Goal: Task Accomplishment & Management: Use online tool/utility

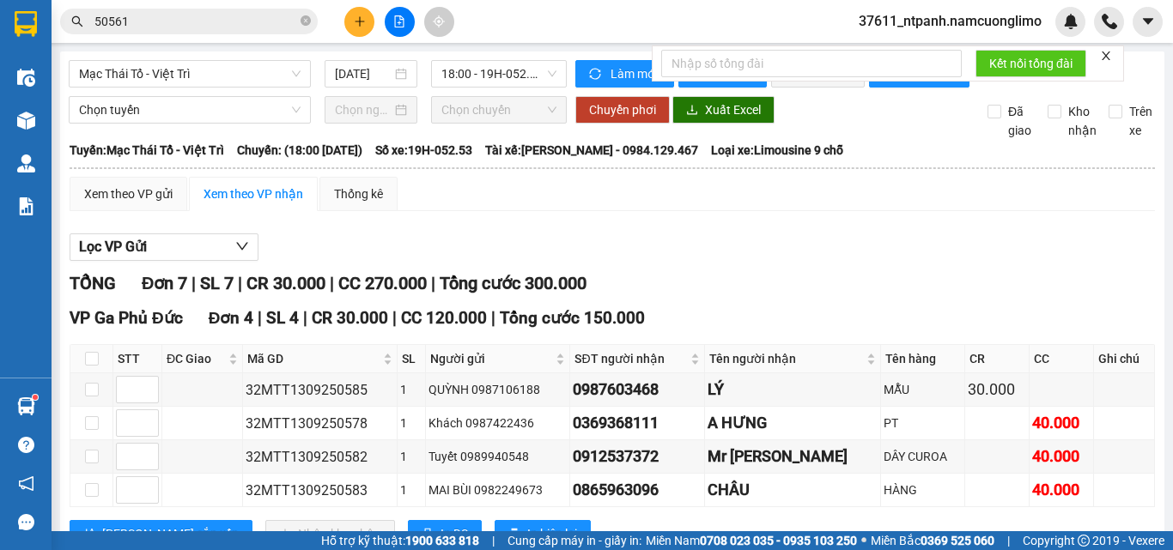
scroll to position [309, 0]
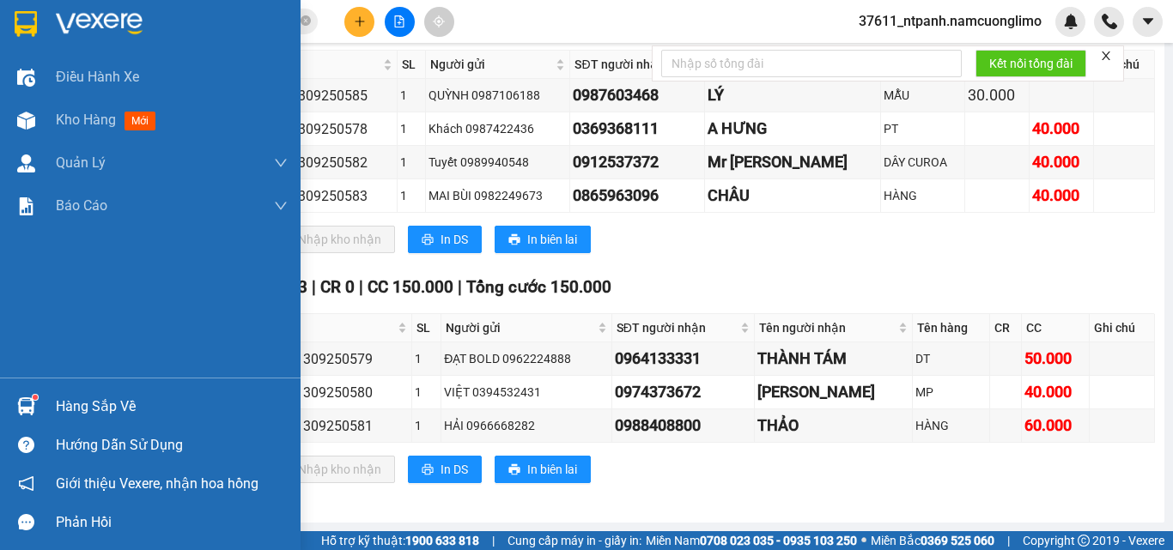
click at [18, 404] on img at bounding box center [26, 407] width 18 height 18
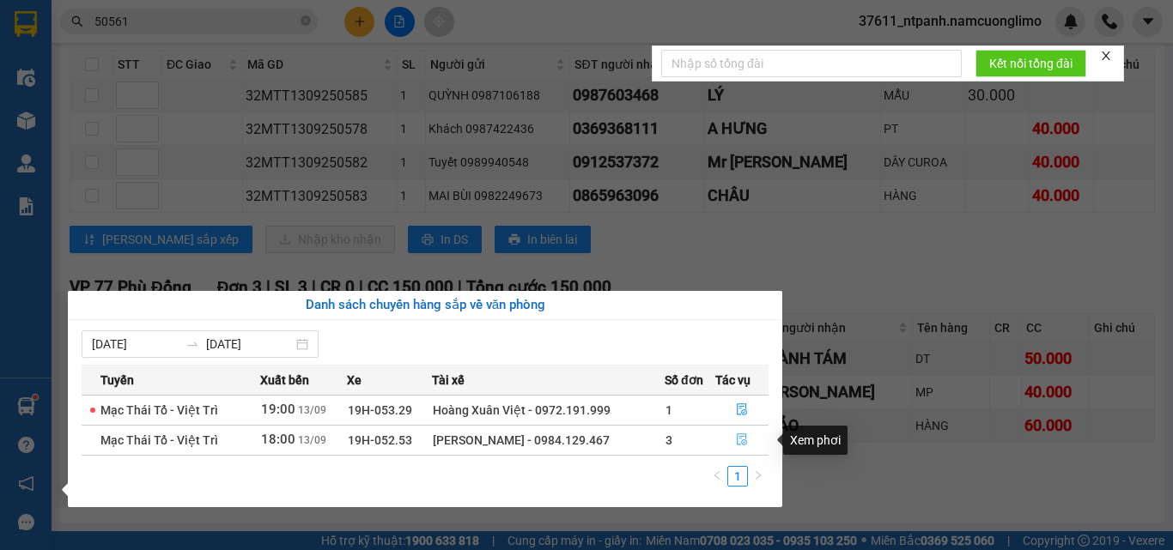
click at [736, 436] on icon "file-done" at bounding box center [742, 440] width 12 height 12
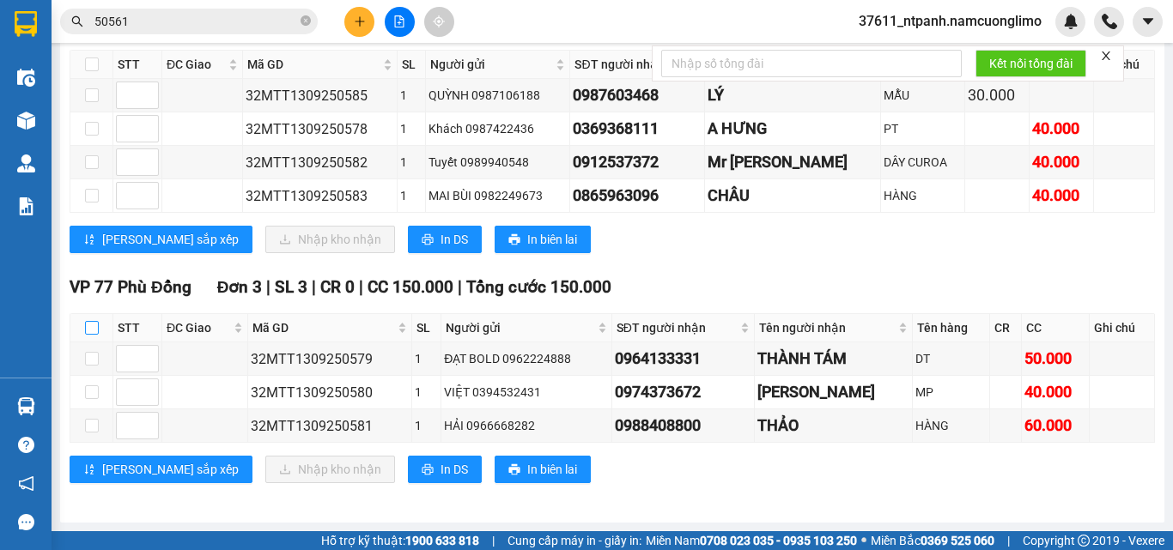
click at [94, 329] on input "checkbox" at bounding box center [92, 328] width 14 height 14
checkbox input "true"
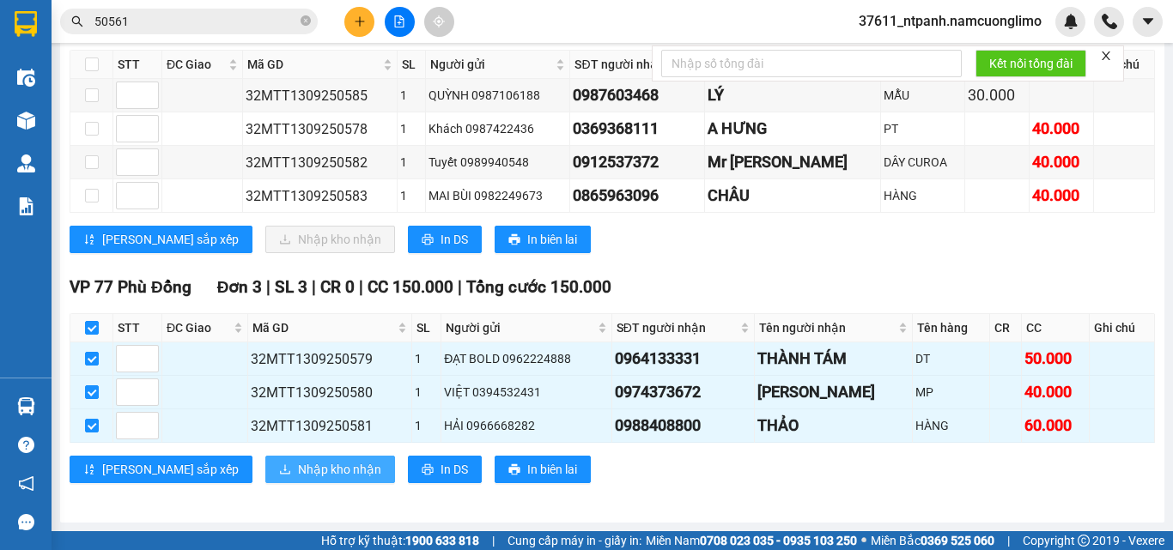
click at [306, 476] on span "Nhập kho nhận" at bounding box center [339, 469] width 83 height 19
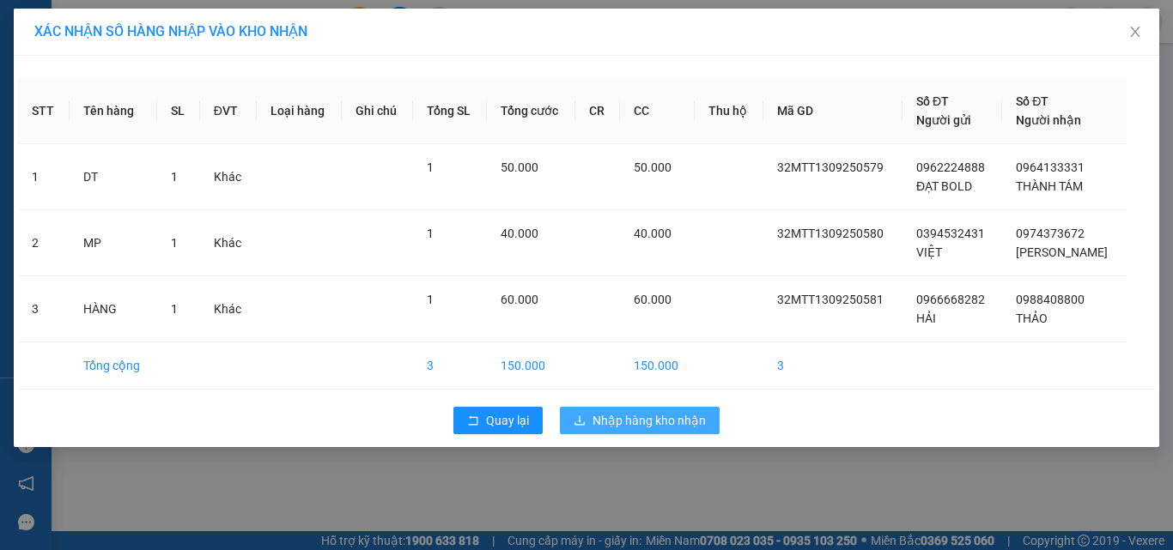
click at [617, 411] on span "Nhập hàng kho nhận" at bounding box center [648, 420] width 113 height 19
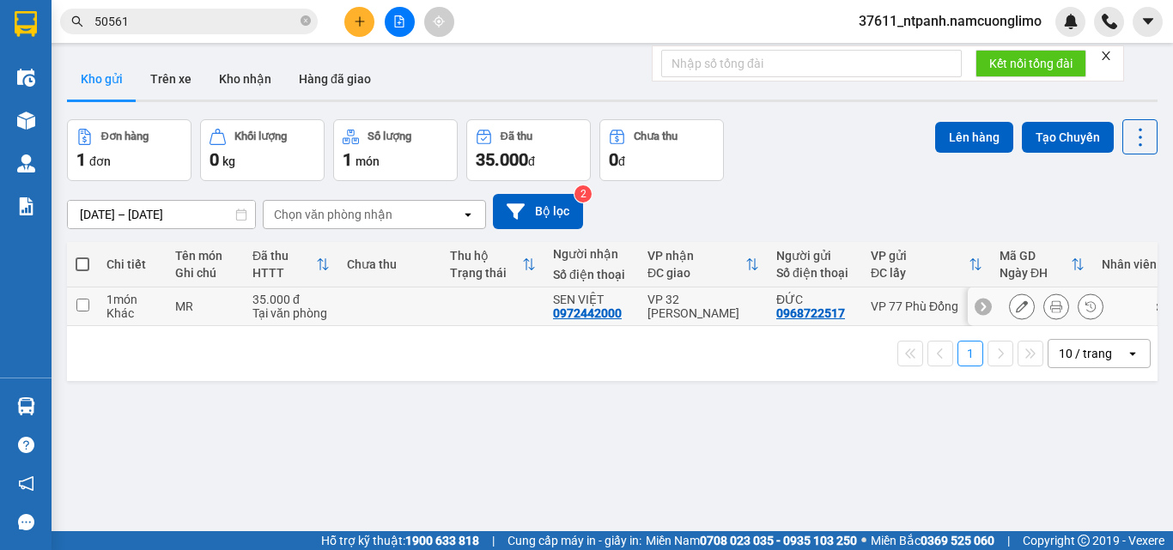
click at [84, 306] on input "checkbox" at bounding box center [82, 305] width 13 height 13
checkbox input "true"
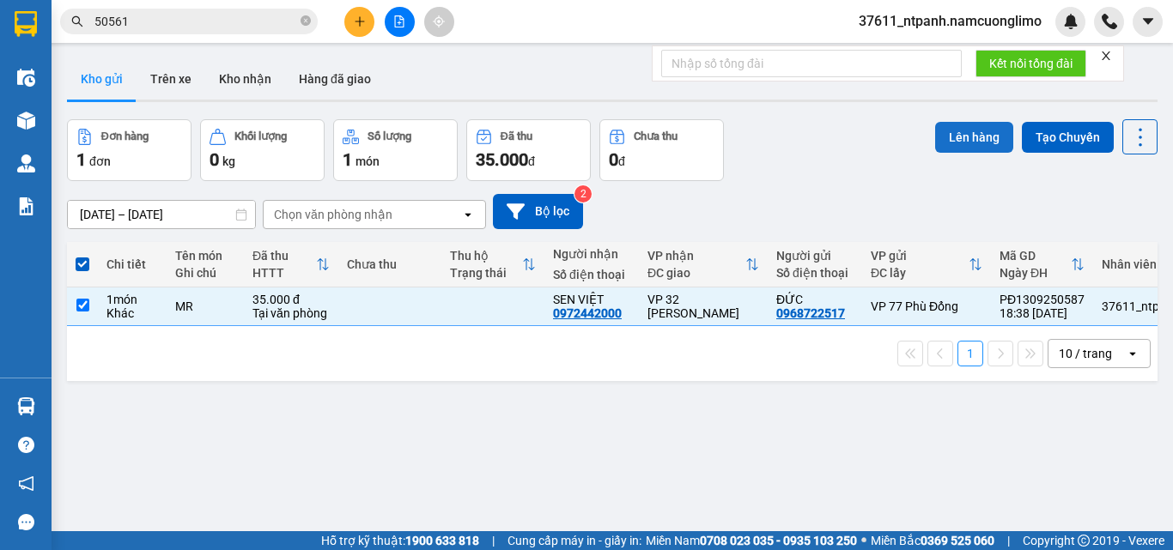
click at [947, 132] on button "Lên hàng" at bounding box center [974, 137] width 78 height 31
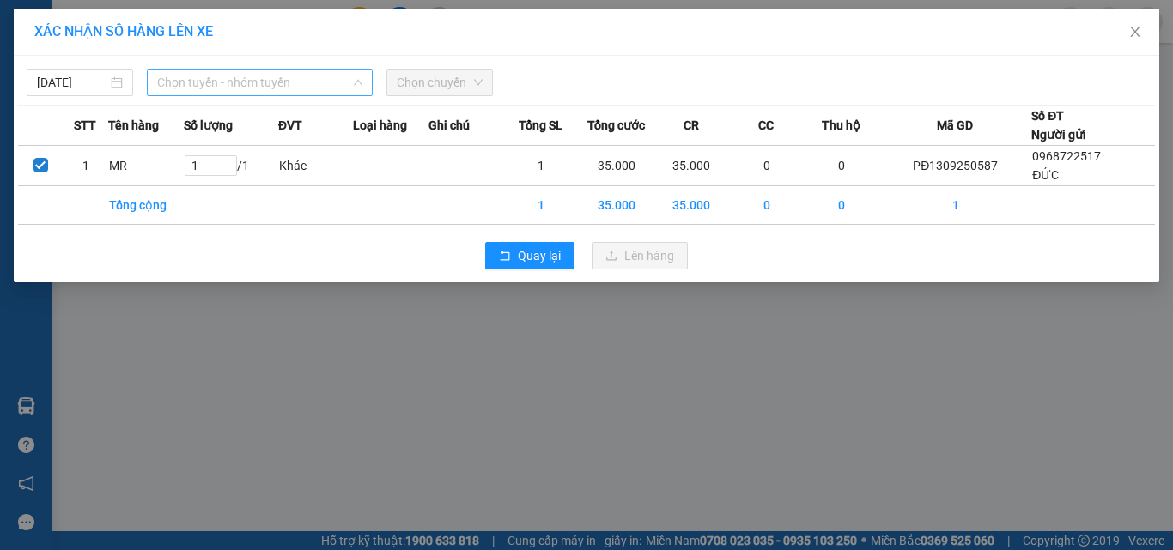
click at [203, 87] on span "Chọn tuyến - nhóm tuyến" at bounding box center [259, 83] width 205 height 26
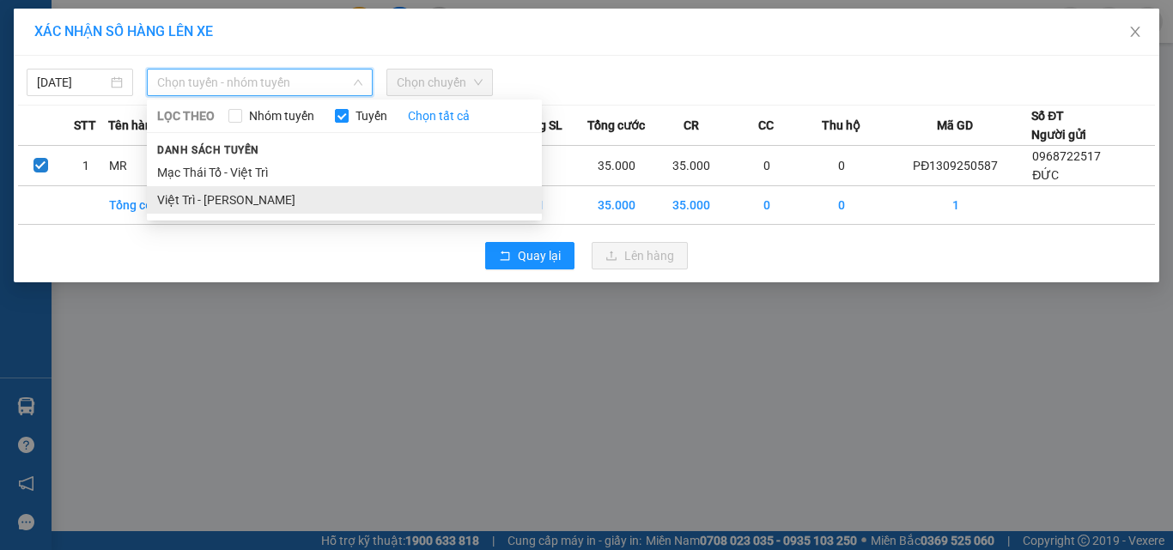
click at [218, 199] on li "Việt Trì - [PERSON_NAME]" at bounding box center [344, 199] width 395 height 27
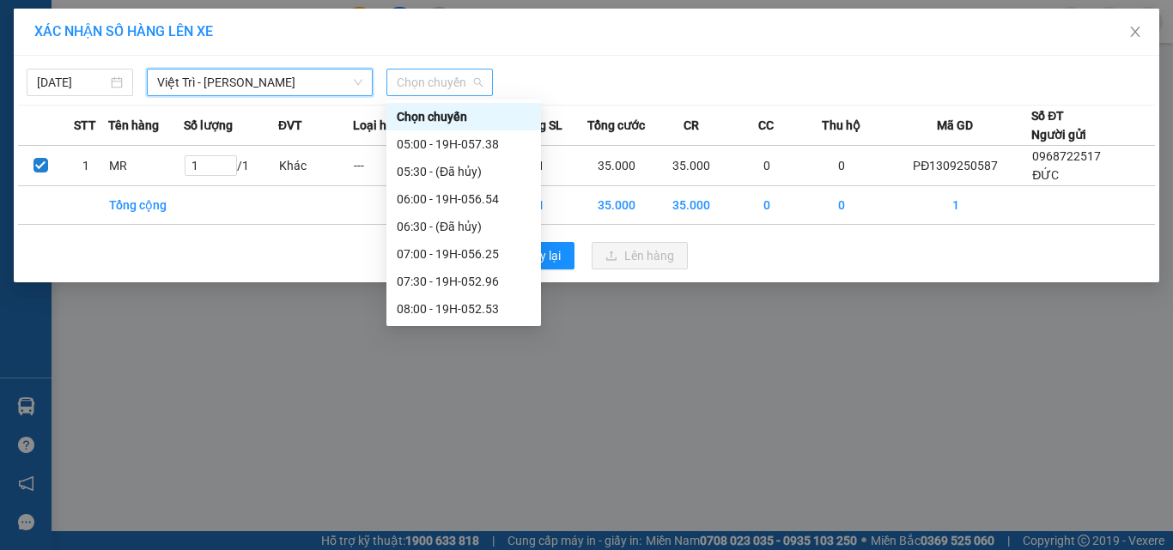
click at [433, 84] on span "Chọn chuyến" at bounding box center [440, 83] width 86 height 26
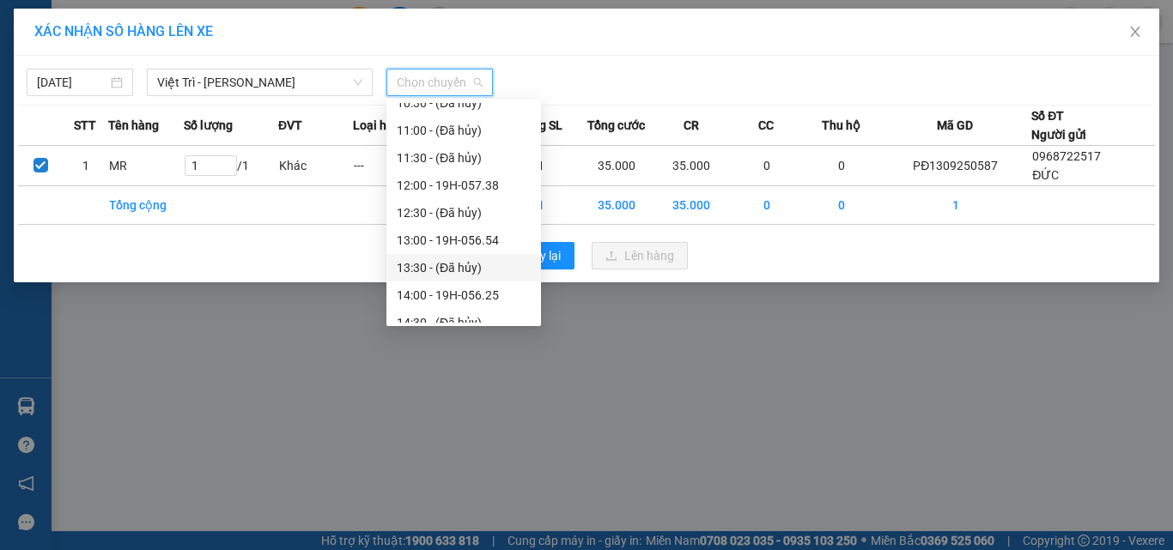
scroll to position [632, 0]
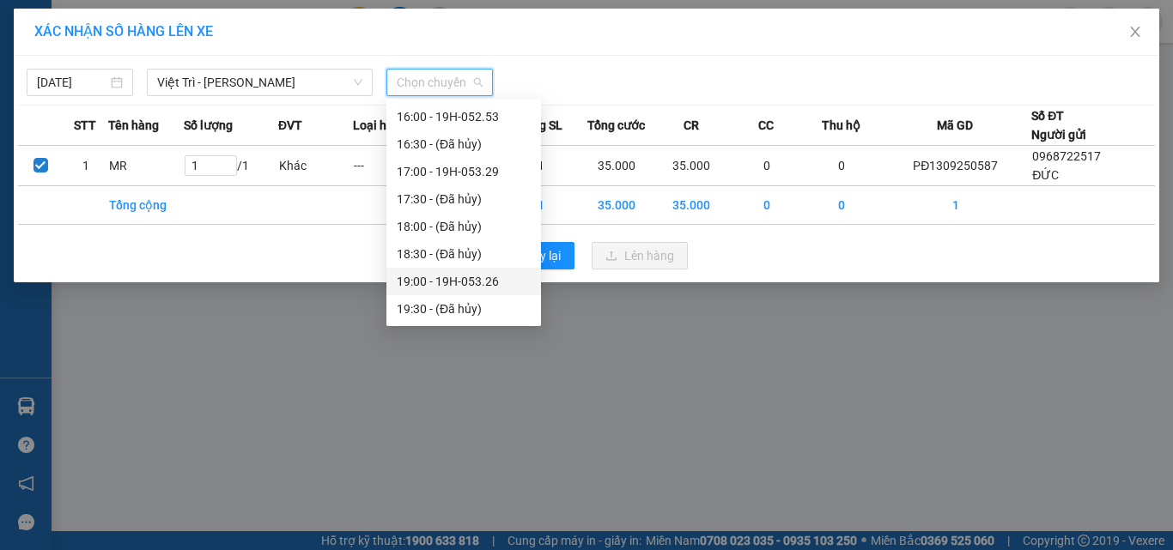
click at [483, 278] on div "19:00 - 19H-053.26" at bounding box center [464, 281] width 134 height 19
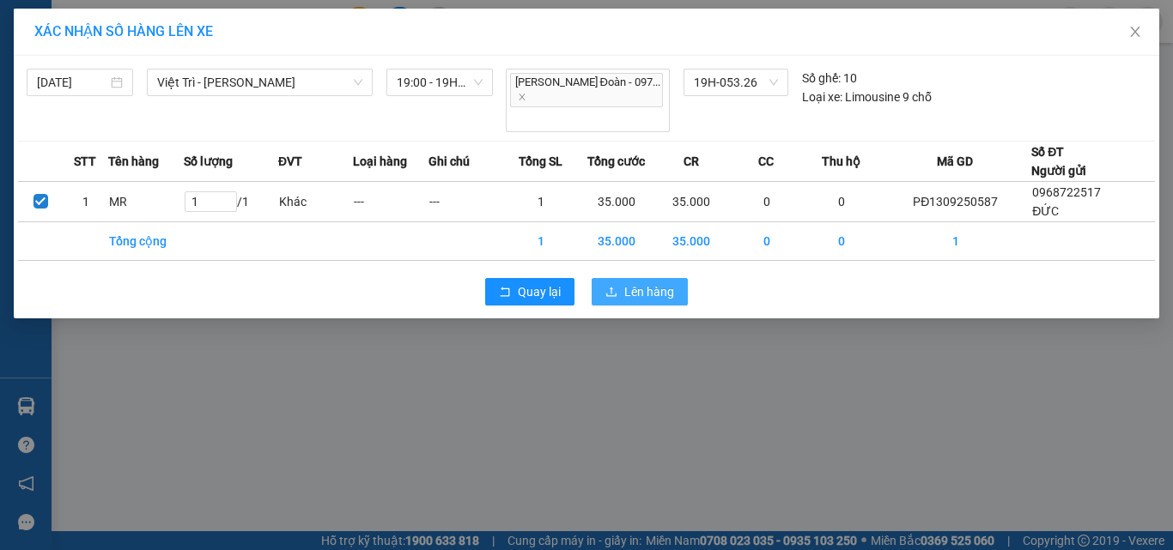
click at [641, 282] on span "Lên hàng" at bounding box center [649, 291] width 50 height 19
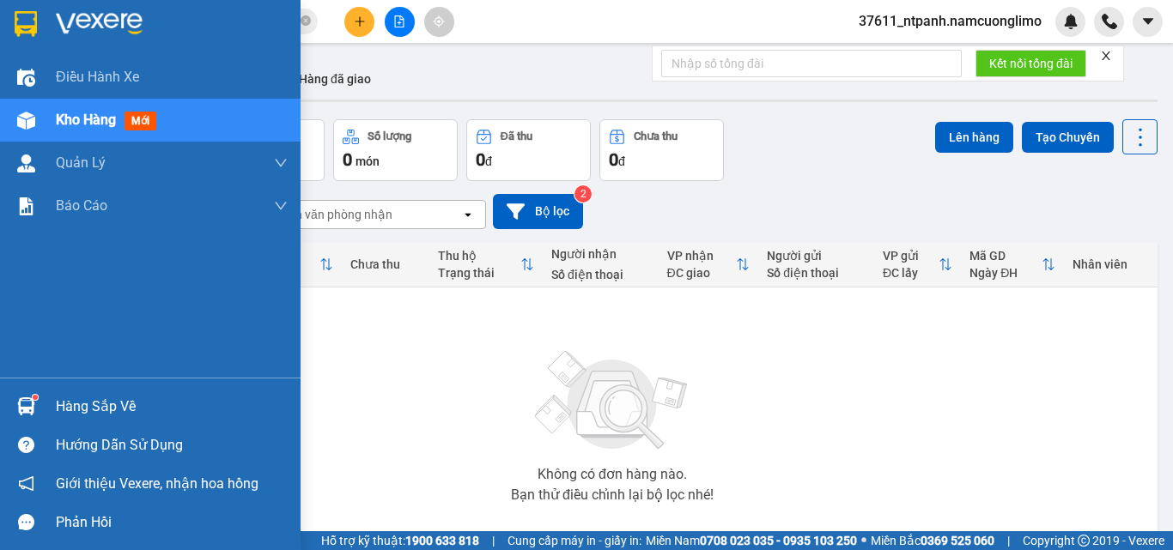
click at [63, 410] on div "Hàng sắp về" at bounding box center [172, 407] width 232 height 26
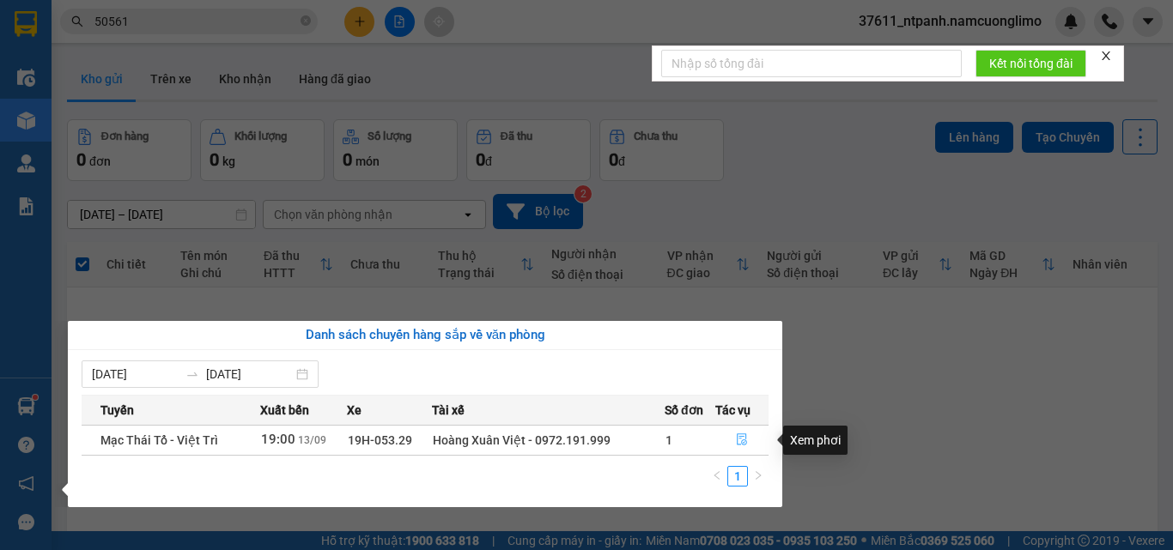
click at [740, 440] on icon "file-done" at bounding box center [742, 440] width 12 height 12
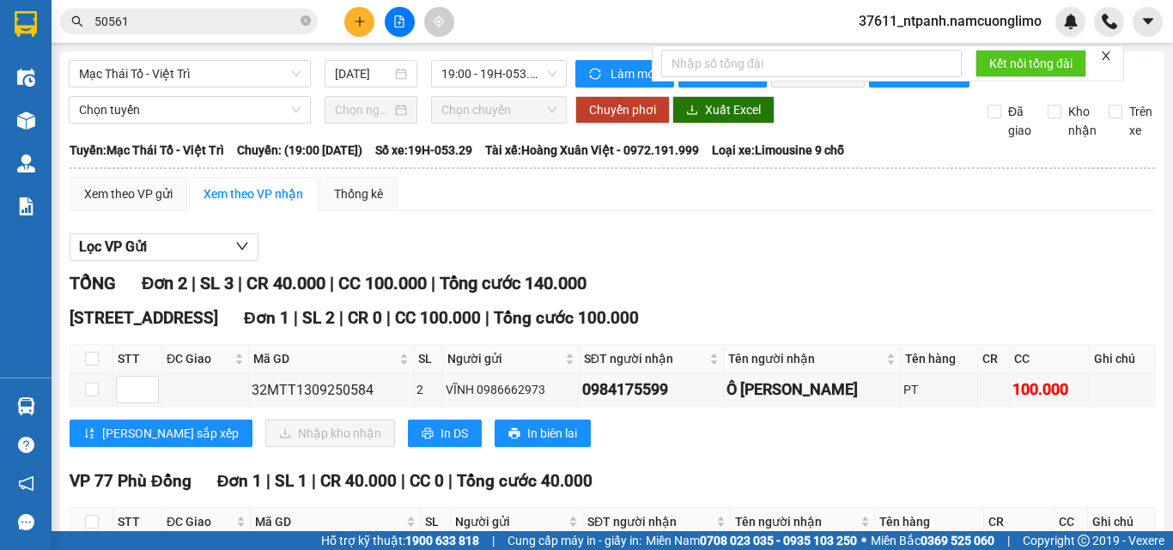
scroll to position [142, 0]
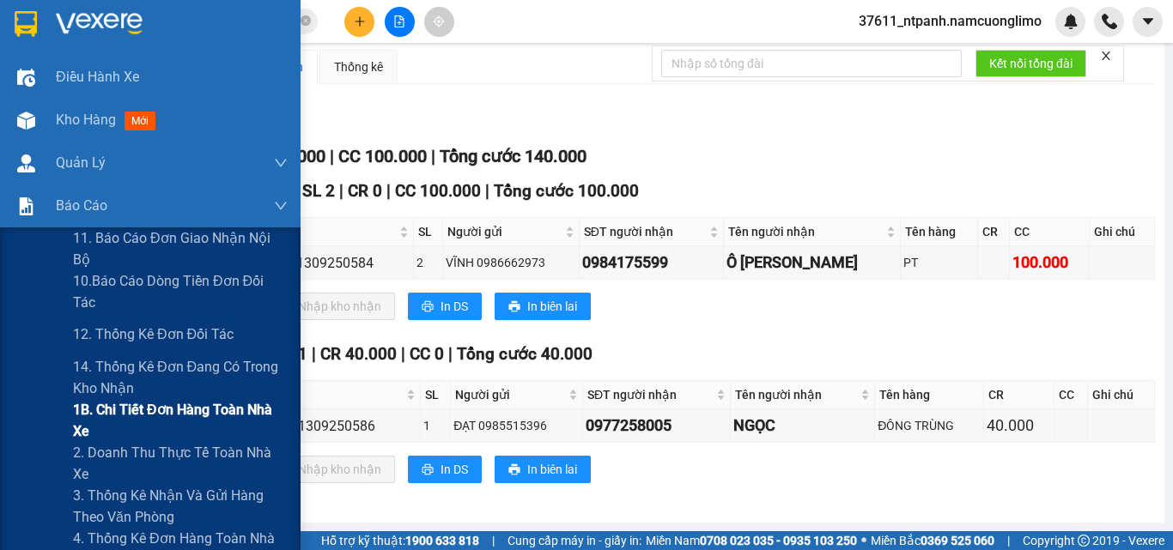
click at [91, 424] on span "1B. Chi tiết đơn hàng toàn nhà xe" at bounding box center [180, 420] width 215 height 43
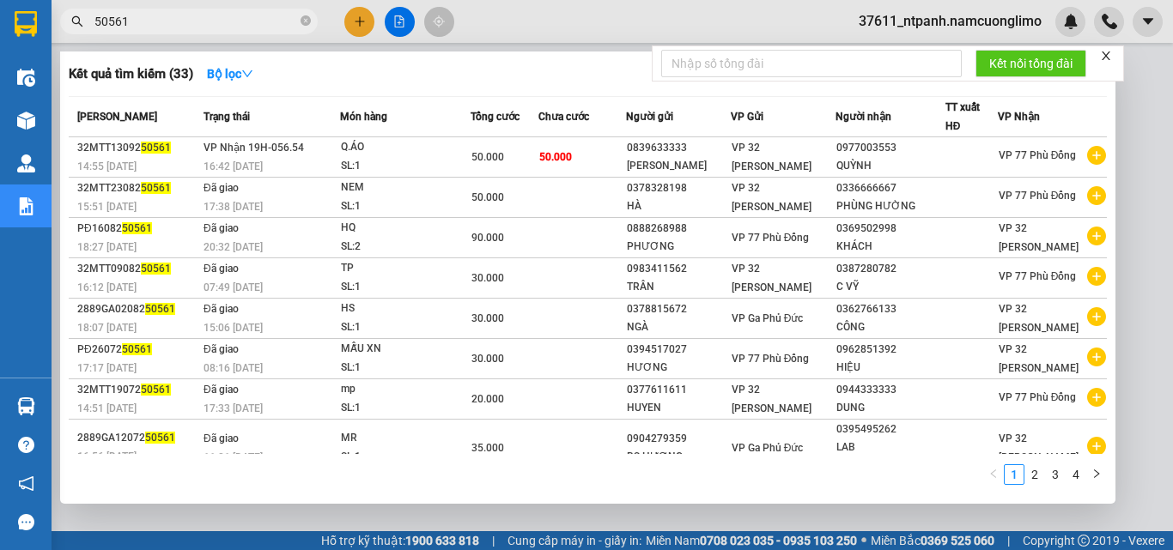
click at [300, 23] on span "50561" at bounding box center [189, 22] width 258 height 26
click at [303, 22] on icon "close-circle" at bounding box center [306, 20] width 10 height 10
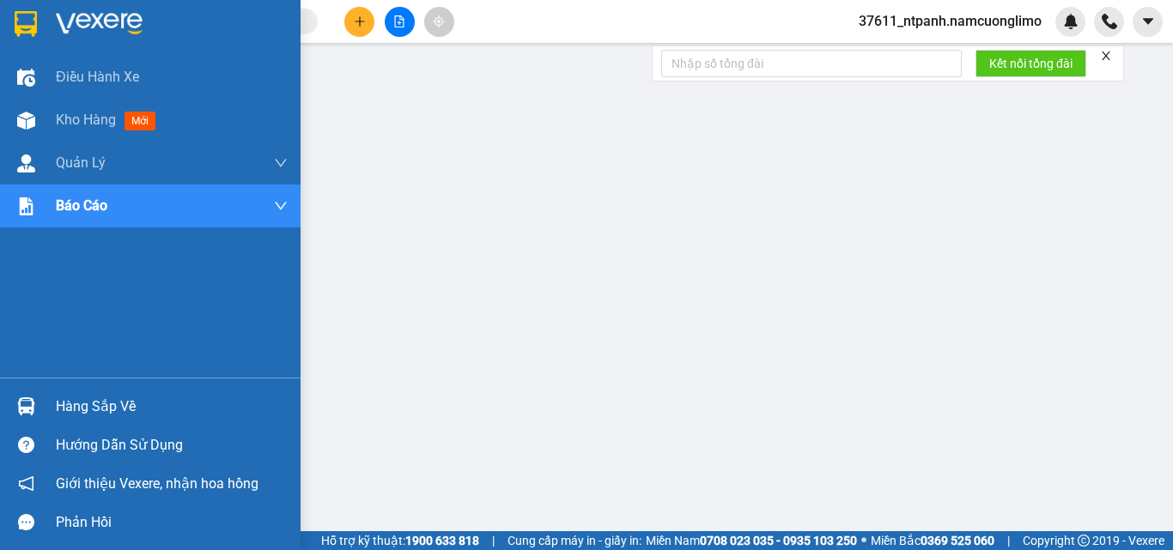
click at [17, 17] on img at bounding box center [26, 24] width 22 height 26
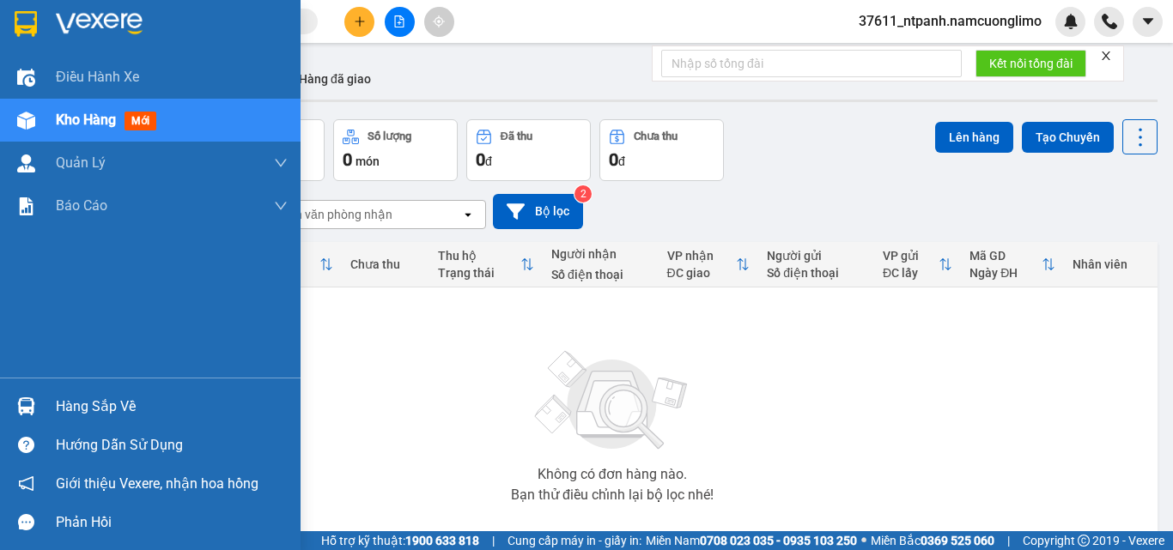
click at [28, 20] on img at bounding box center [26, 24] width 22 height 26
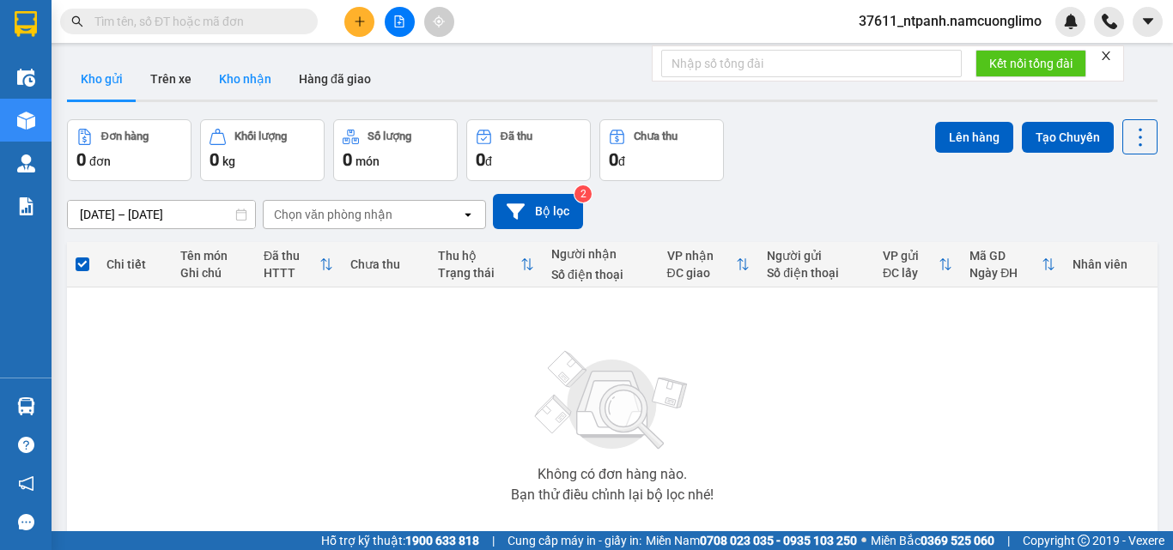
click at [227, 80] on button "Kho nhận" at bounding box center [245, 78] width 80 height 41
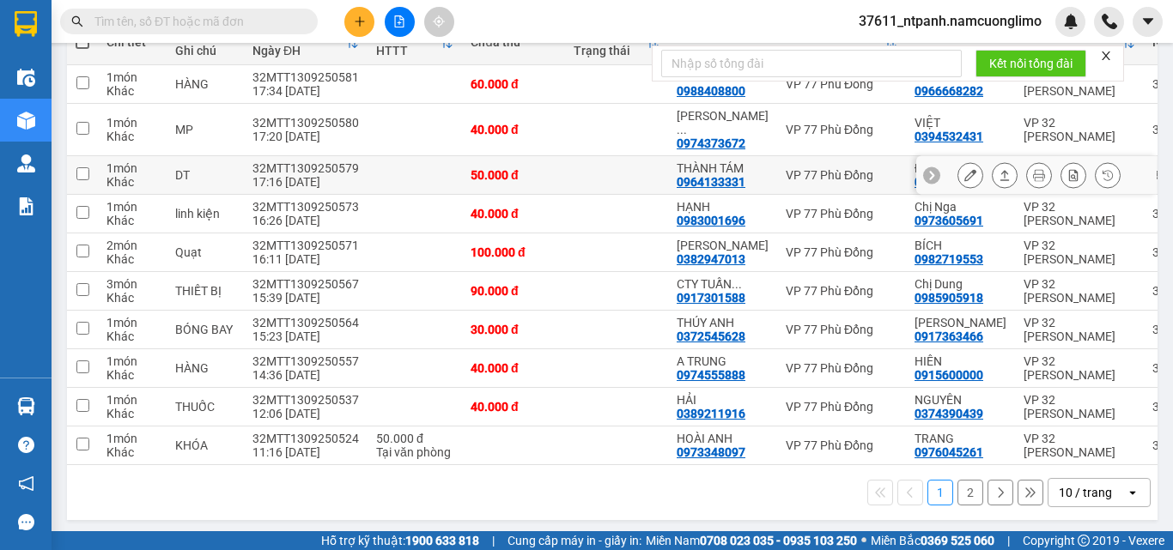
scroll to position [234, 0]
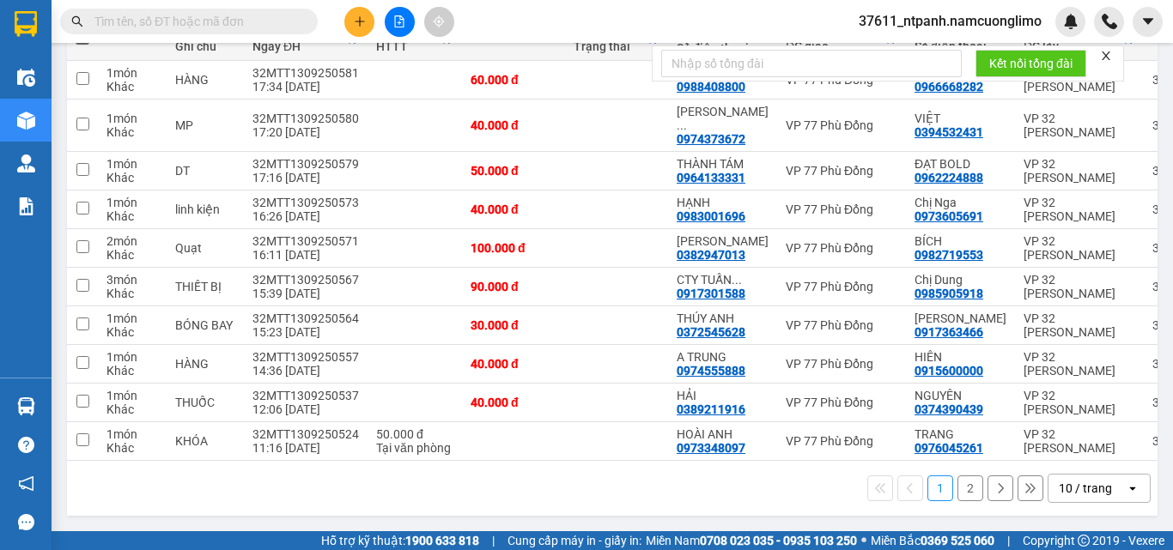
click at [957, 495] on button "2" at bounding box center [970, 489] width 26 height 26
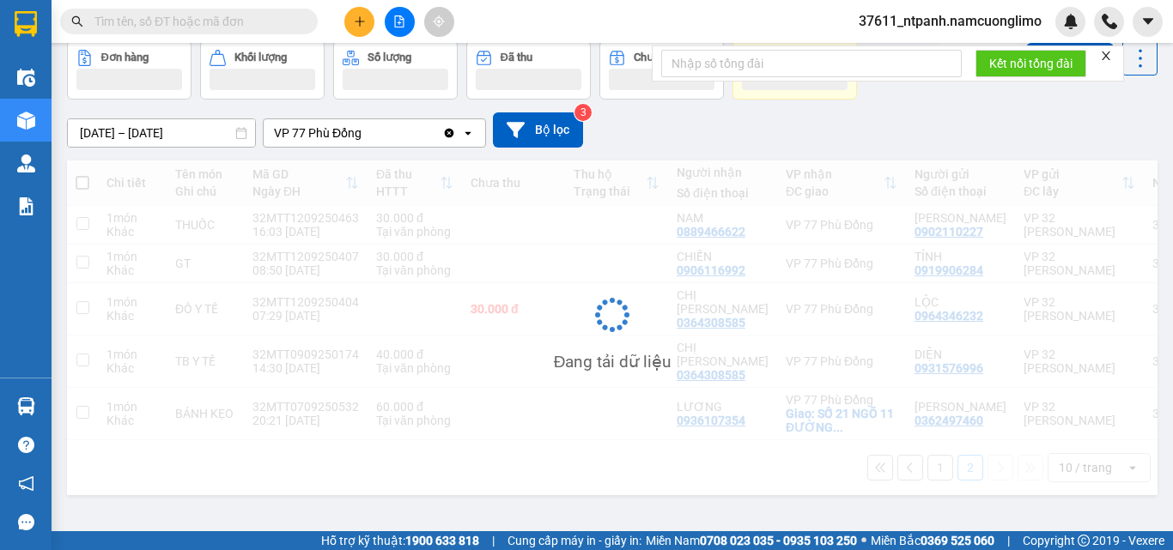
scroll to position [79, 0]
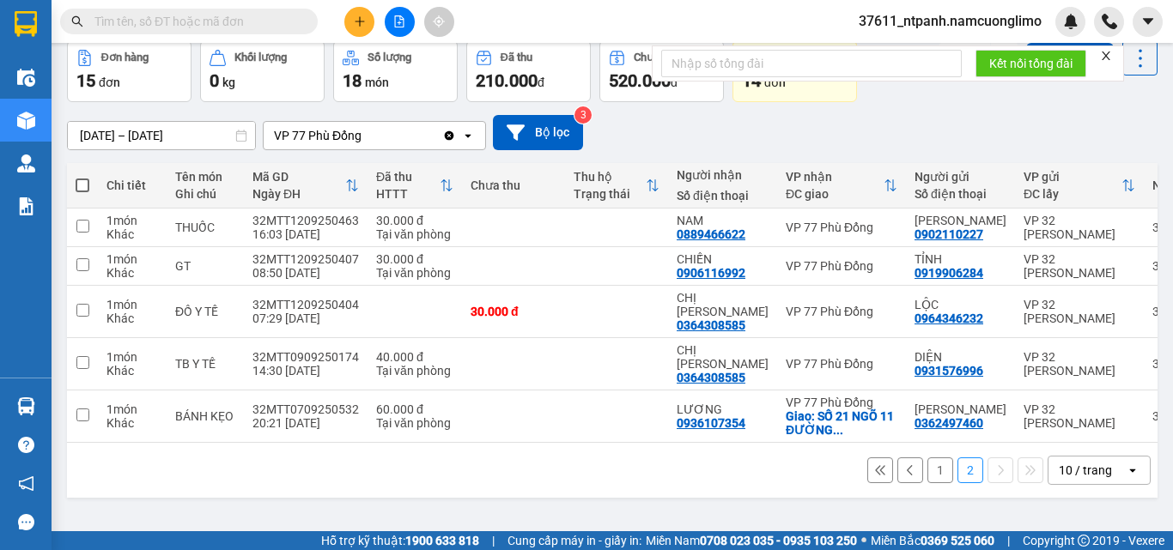
click at [927, 458] on button "1" at bounding box center [940, 471] width 26 height 26
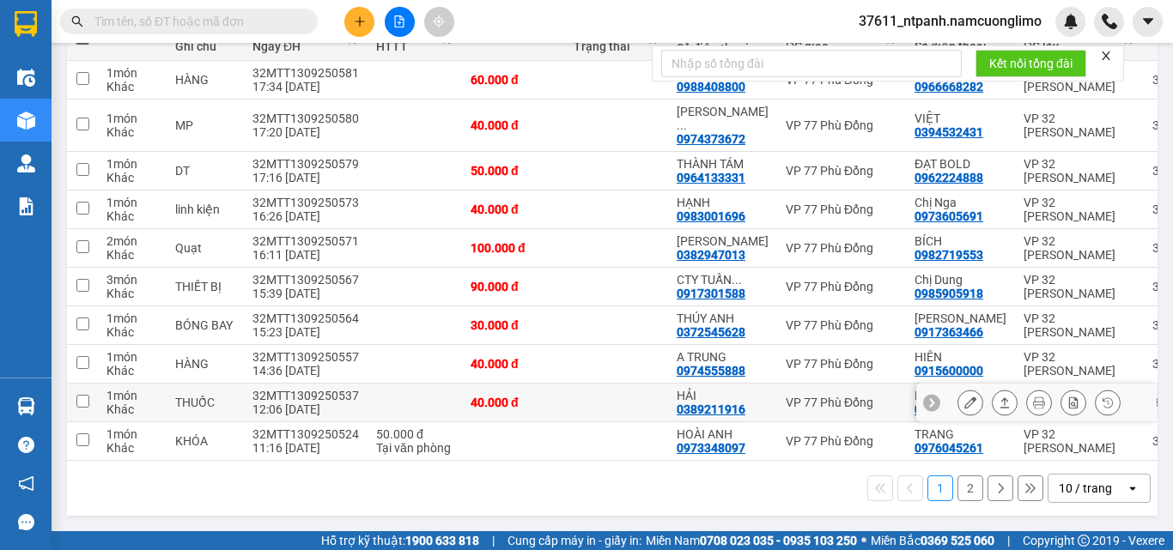
scroll to position [62, 0]
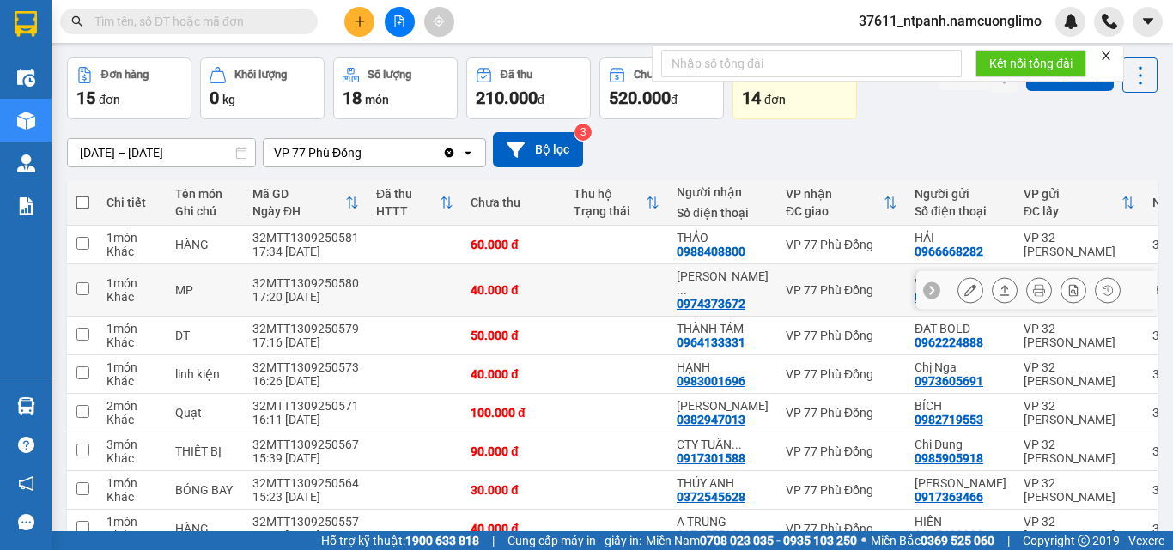
click at [203, 286] on div "MP" at bounding box center [205, 290] width 60 height 14
checkbox input "true"
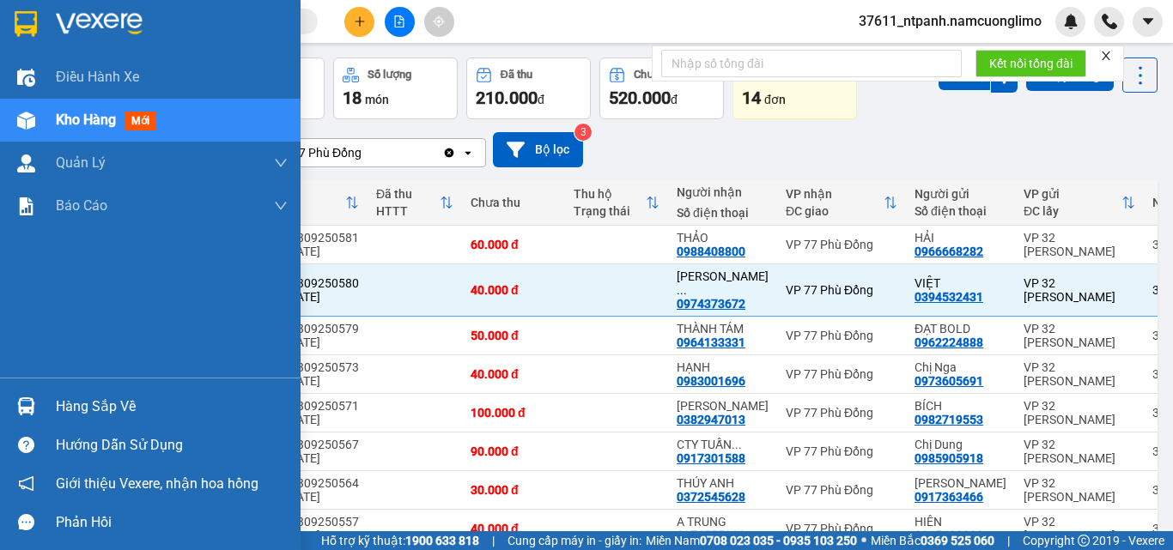
click at [42, 403] on div "Hàng sắp về" at bounding box center [150, 406] width 301 height 39
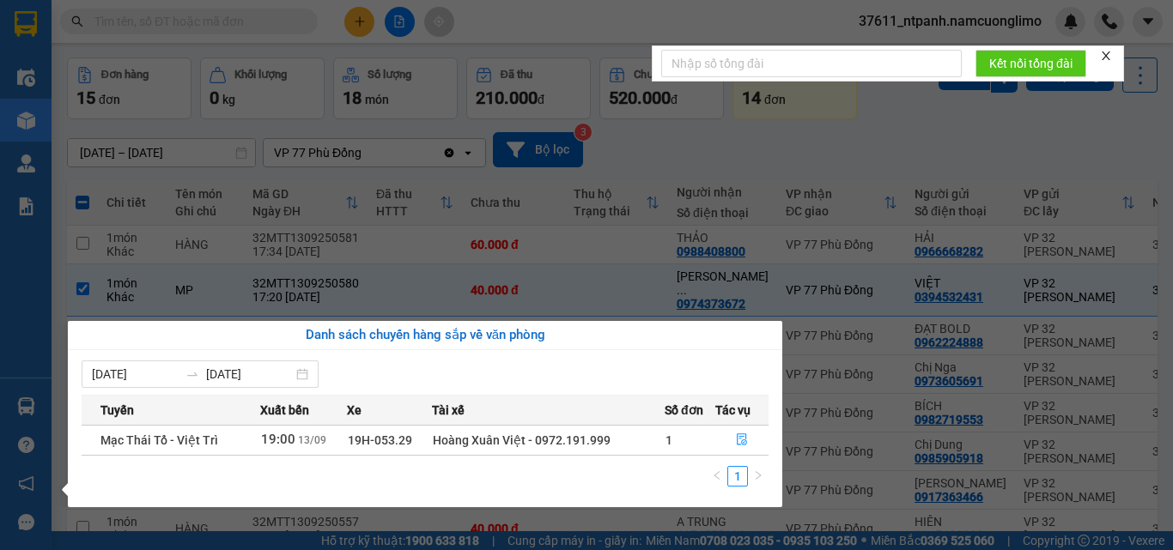
click at [322, 442] on td "19:00 [DATE]" at bounding box center [303, 440] width 87 height 30
click at [738, 440] on icon "file-done" at bounding box center [742, 440] width 10 height 12
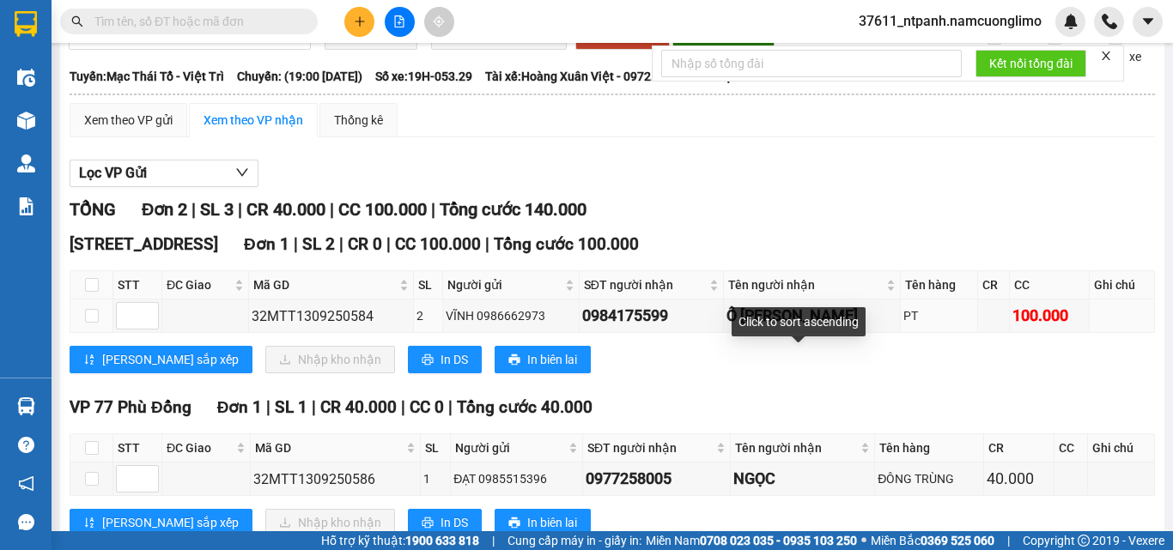
scroll to position [142, 0]
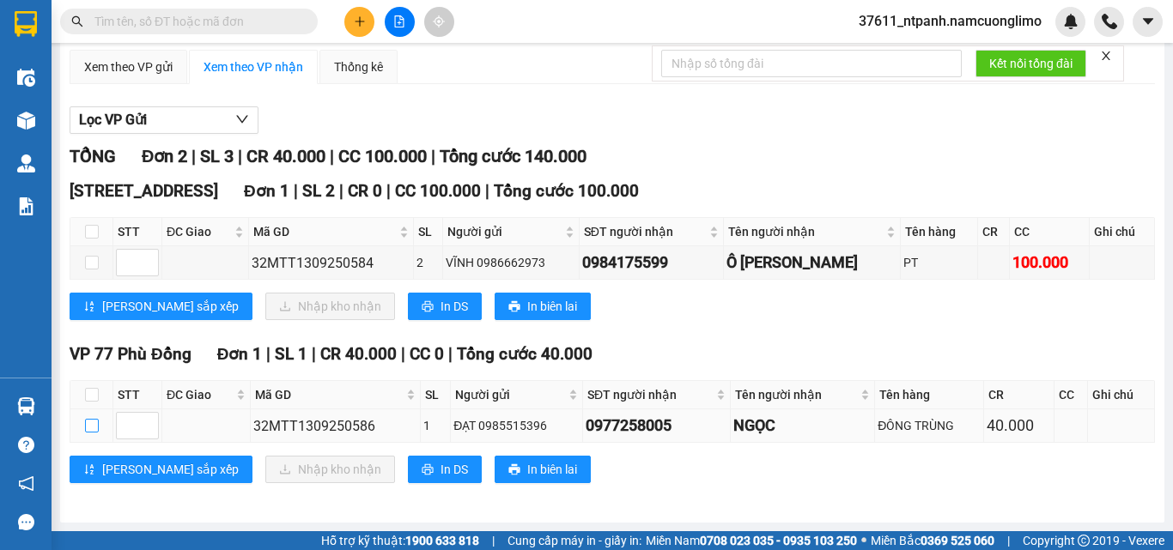
click at [91, 428] on input "checkbox" at bounding box center [92, 426] width 14 height 14
checkbox input "true"
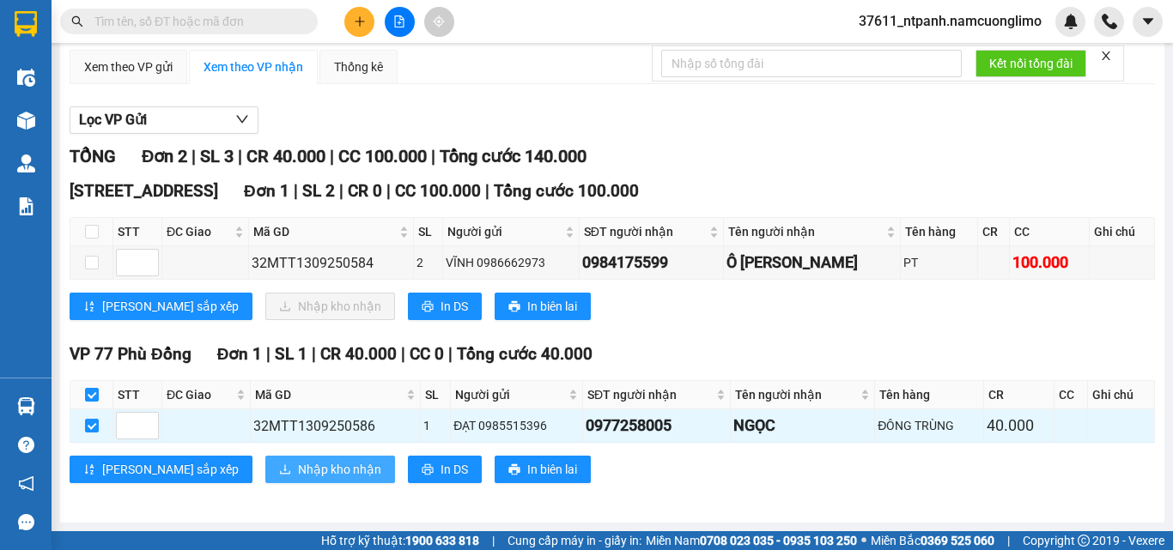
click at [298, 464] on span "Nhập kho nhận" at bounding box center [339, 469] width 83 height 19
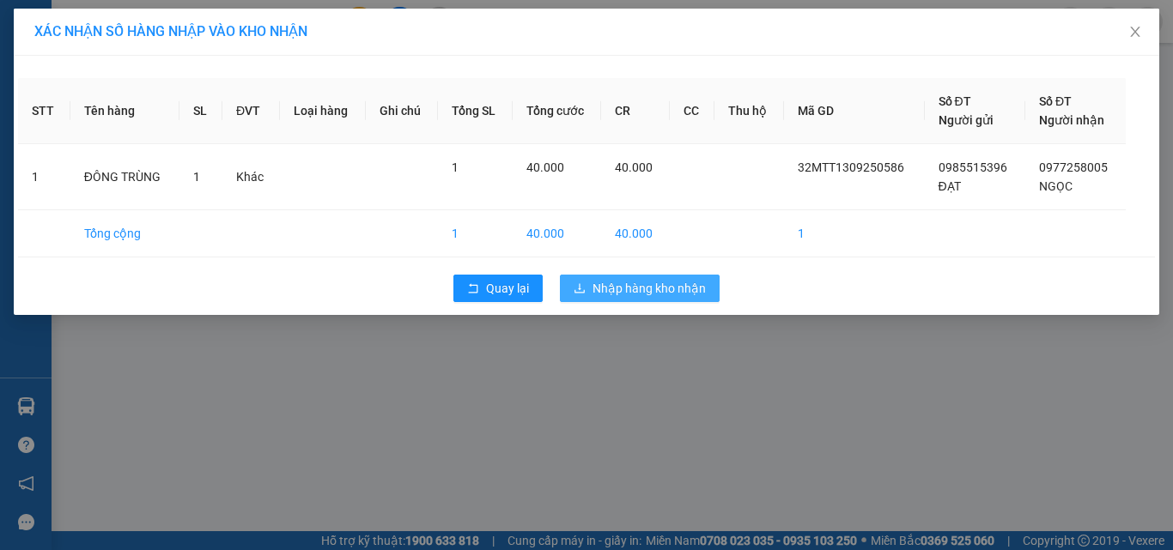
click at [665, 294] on span "Nhập hàng kho nhận" at bounding box center [648, 288] width 113 height 19
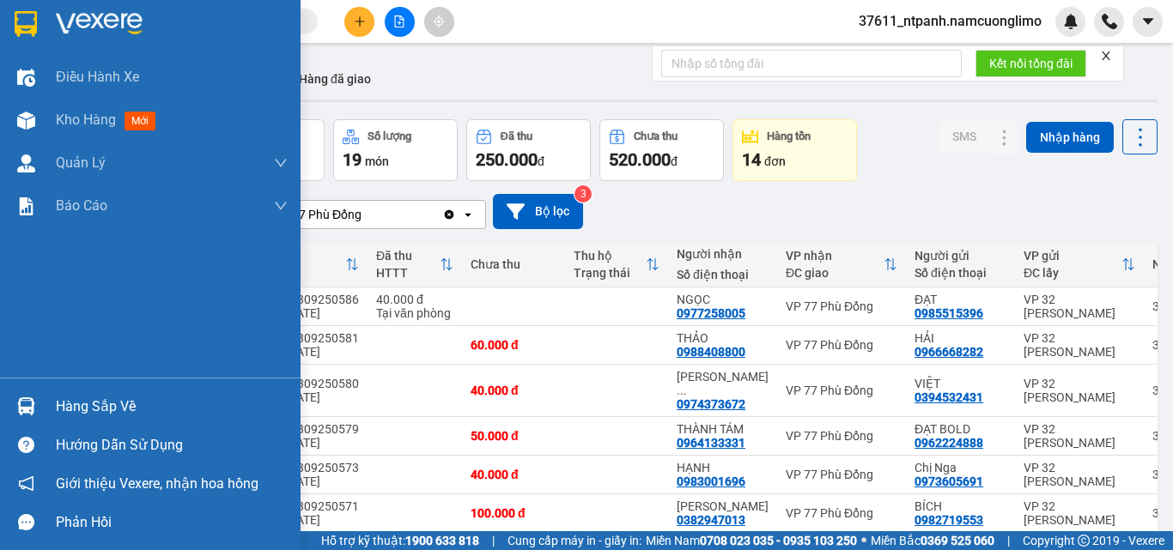
click at [42, 414] on div "Hàng sắp về" at bounding box center [150, 406] width 301 height 39
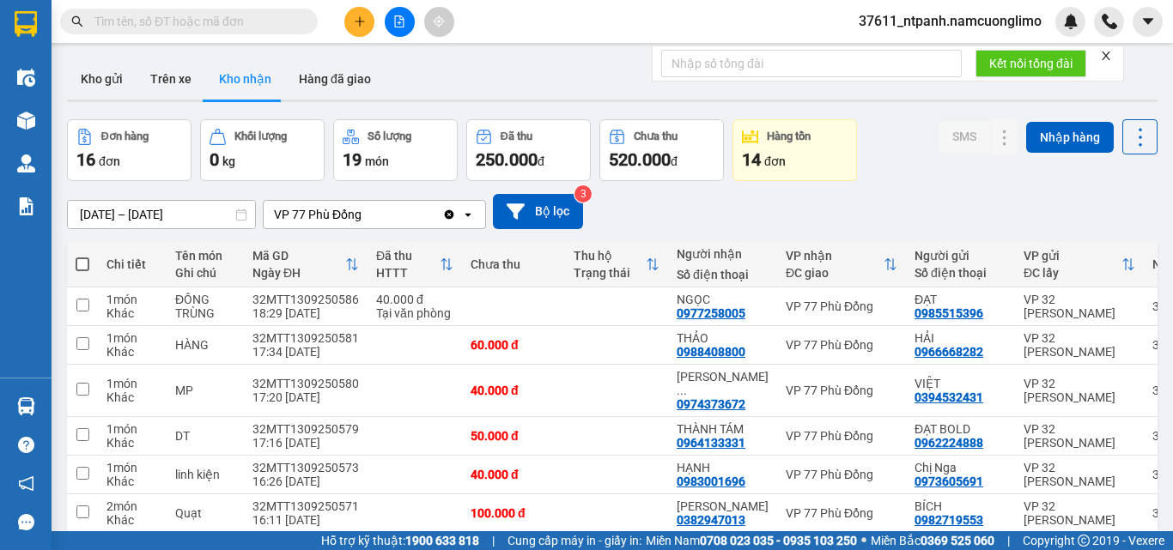
click at [934, 196] on section "Kết quả tìm kiếm ( 33 ) Bộ lọc Mã ĐH Trạng thái Món hàng Tổng cước Chưa cước Ng…" at bounding box center [586, 275] width 1173 height 550
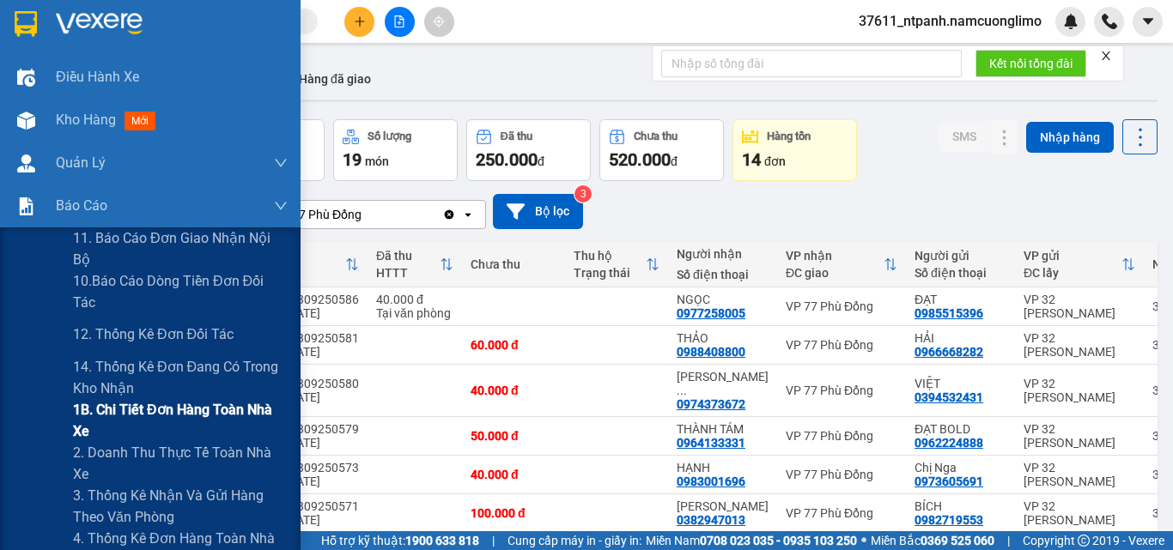
click at [102, 414] on span "1B. Chi tiết đơn hàng toàn nhà xe" at bounding box center [180, 420] width 215 height 43
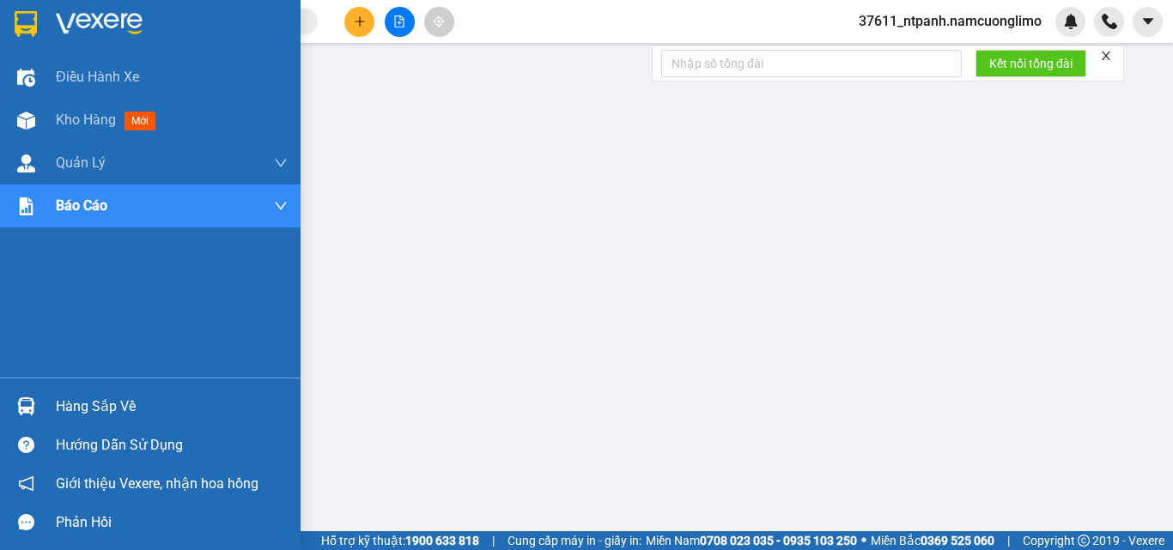
click at [31, 419] on div at bounding box center [26, 407] width 30 height 30
click at [3, 27] on div at bounding box center [150, 28] width 301 height 56
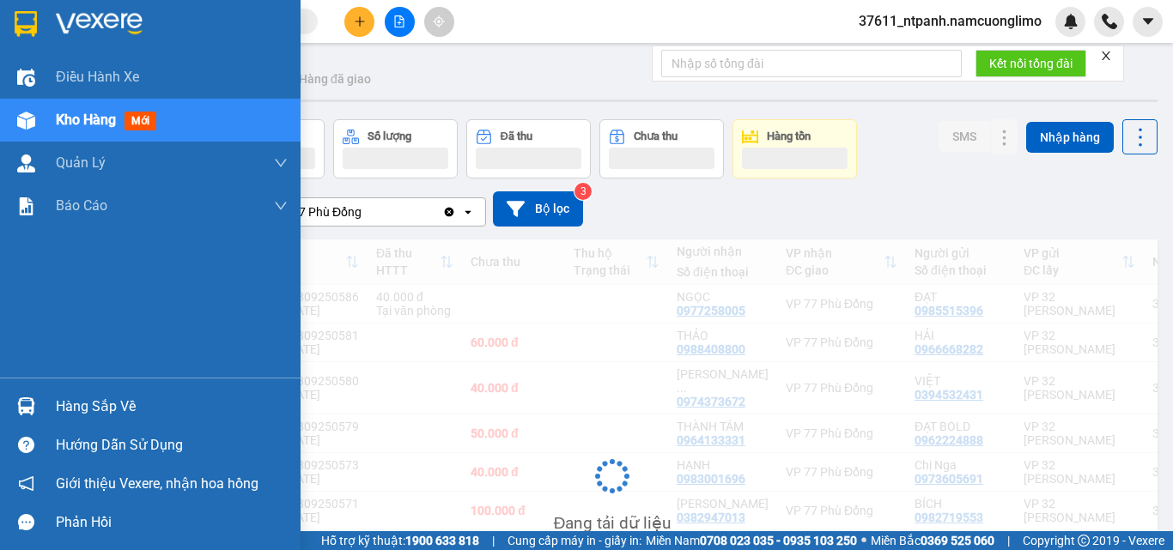
click at [29, 21] on img at bounding box center [26, 24] width 22 height 26
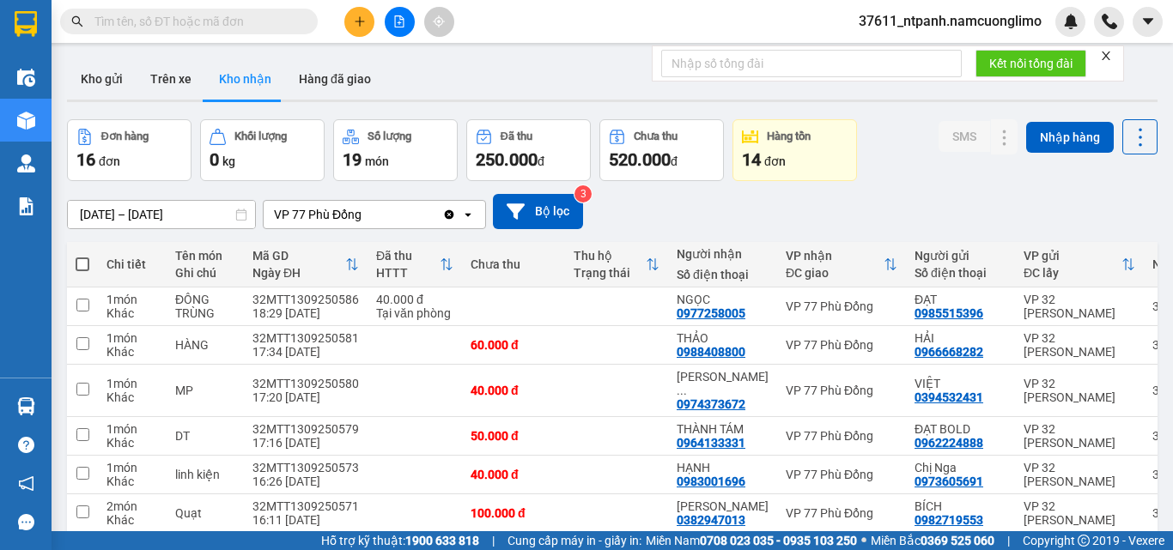
click at [207, 30] on input "text" at bounding box center [195, 21] width 203 height 19
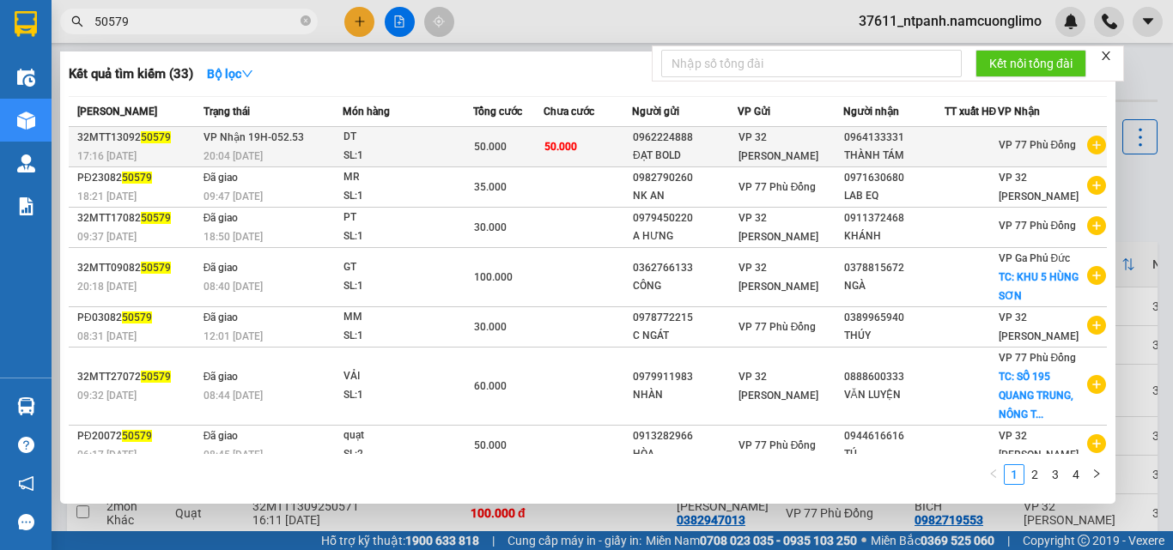
type input "50579"
click at [418, 157] on div "SL: 1" at bounding box center [407, 156] width 129 height 19
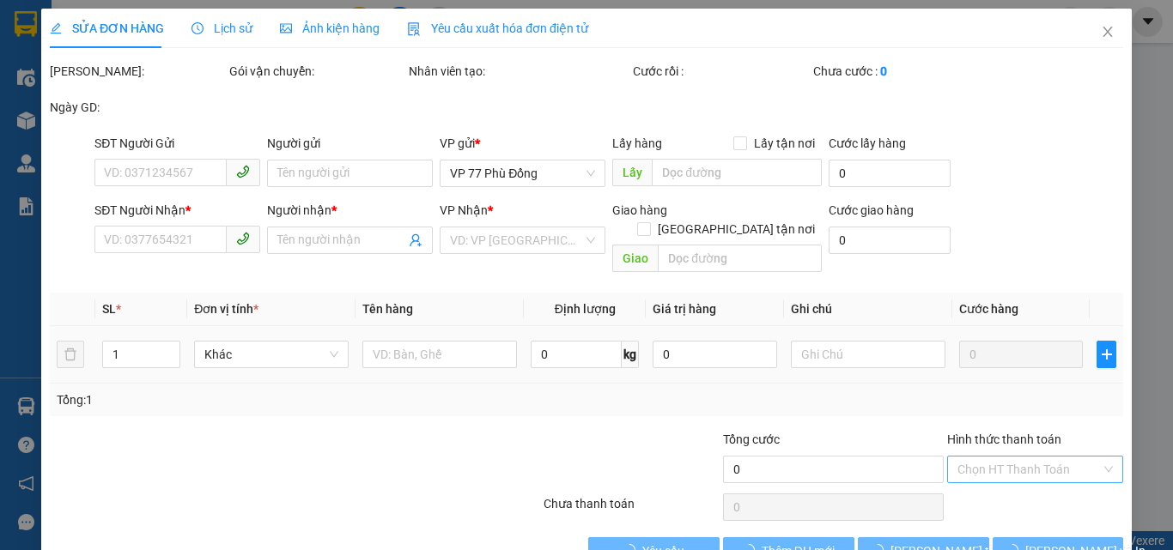
type input "0962224888"
type input "ĐẠT BOLD"
type input "0964133331"
type input "THÀNH TÁM"
type input "50.000"
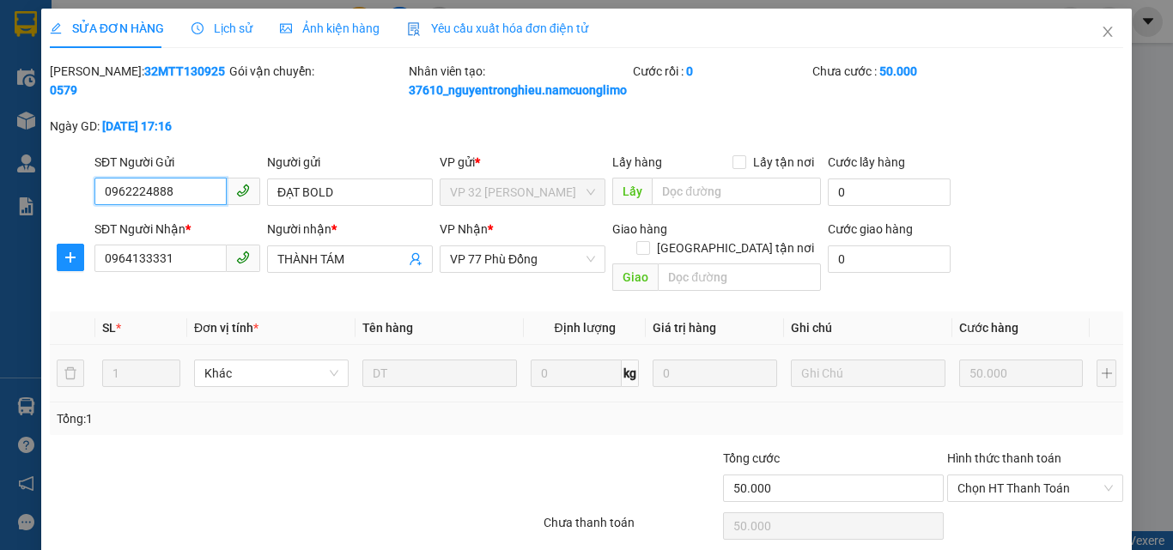
scroll to position [67, 0]
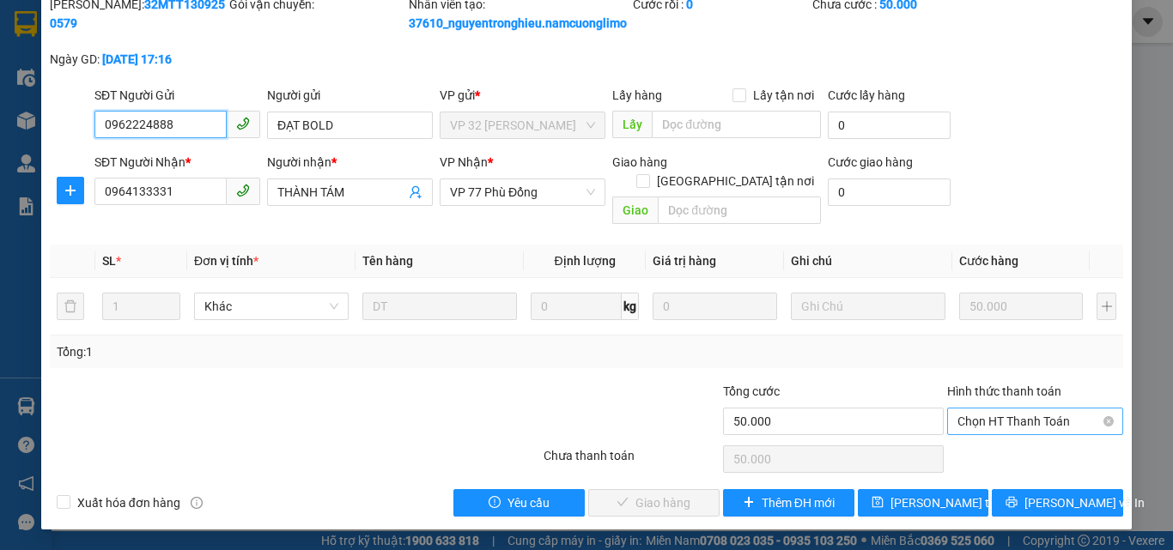
click at [1033, 428] on span "Chọn HT Thanh Toán" at bounding box center [1034, 422] width 155 height 26
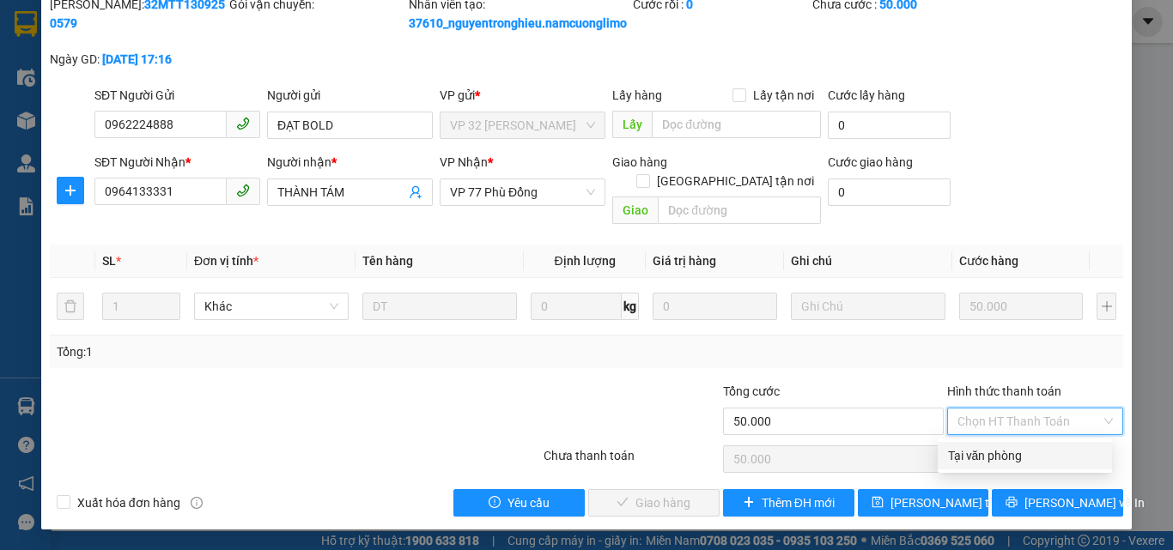
click at [1011, 454] on div "Tại văn phòng" at bounding box center [1025, 455] width 154 height 19
type input "0"
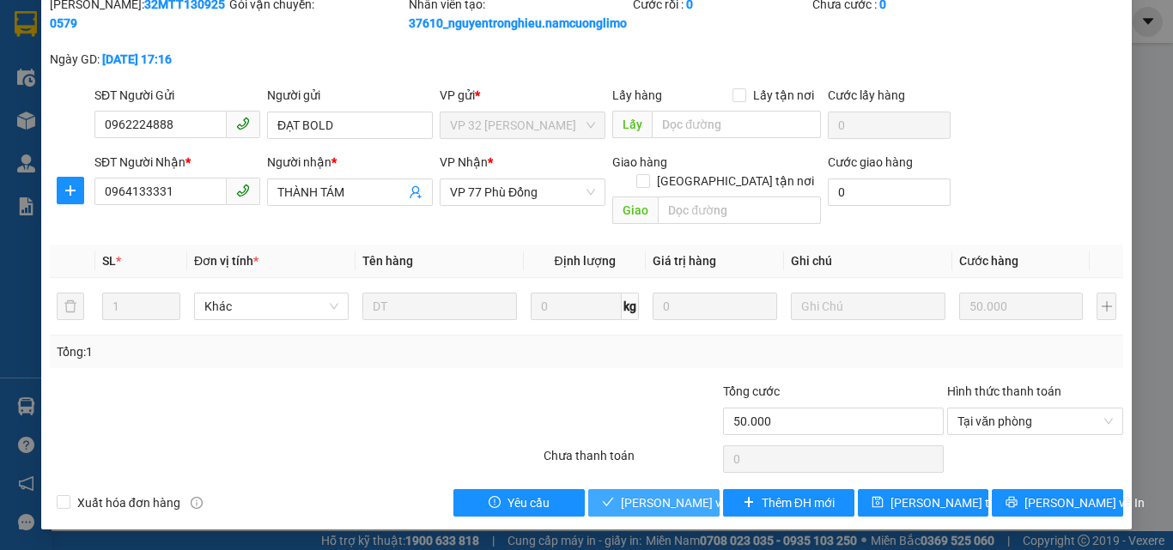
click at [681, 502] on span "[PERSON_NAME] và Giao hàng" at bounding box center [703, 503] width 165 height 19
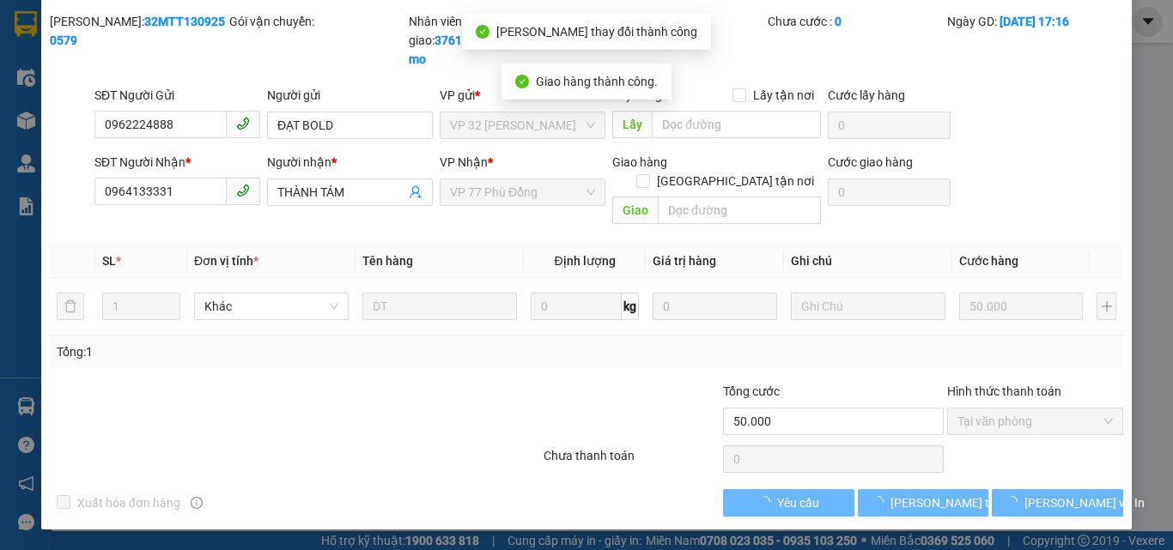
scroll to position [0, 0]
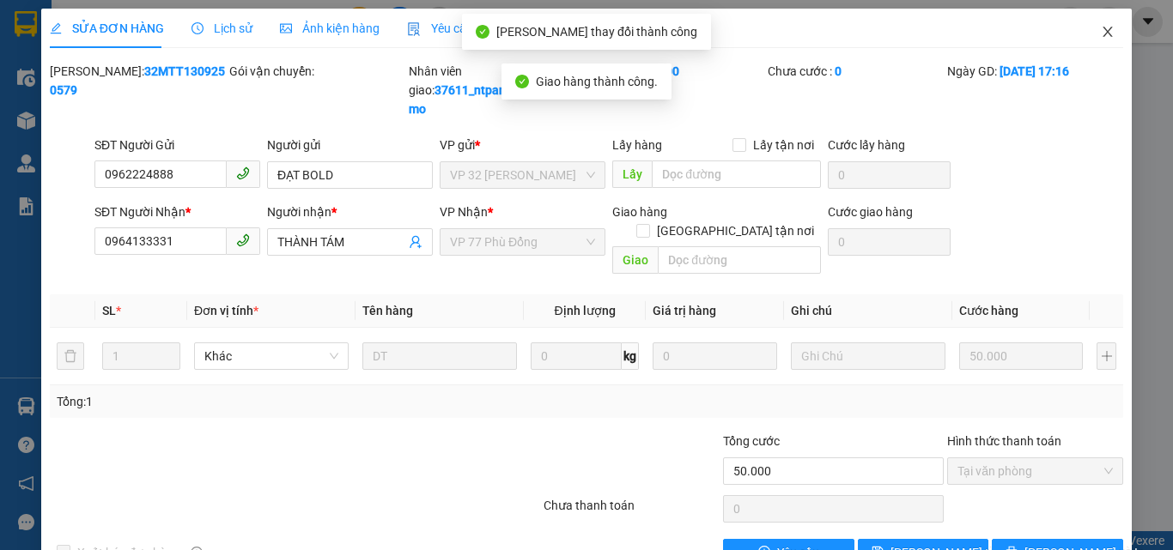
click at [1103, 28] on icon "close" at bounding box center [1107, 32] width 9 height 10
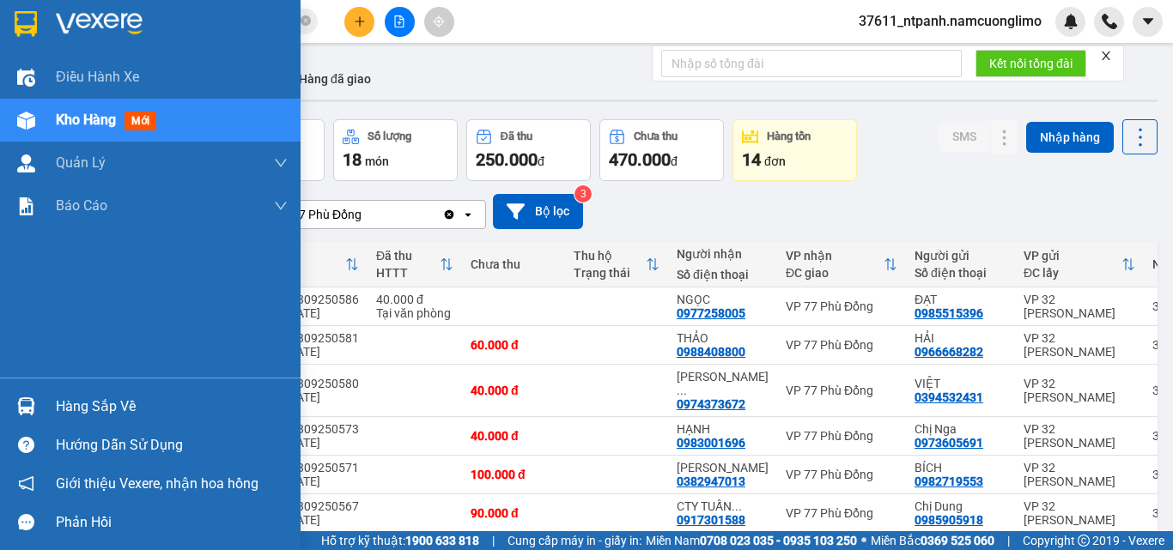
click at [64, 17] on img at bounding box center [99, 24] width 87 height 26
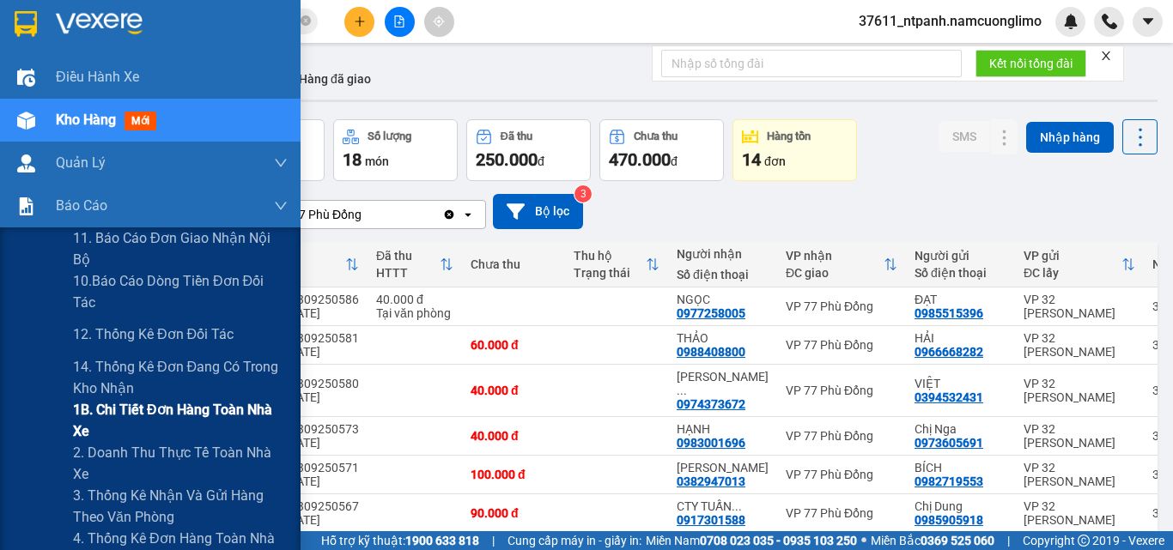
drag, startPoint x: 84, startPoint y: 411, endPoint x: 287, endPoint y: 409, distance: 202.6
click at [87, 411] on span "1B. Chi tiết đơn hàng toàn nhà xe" at bounding box center [180, 420] width 215 height 43
